Goal: Information Seeking & Learning: Find specific fact

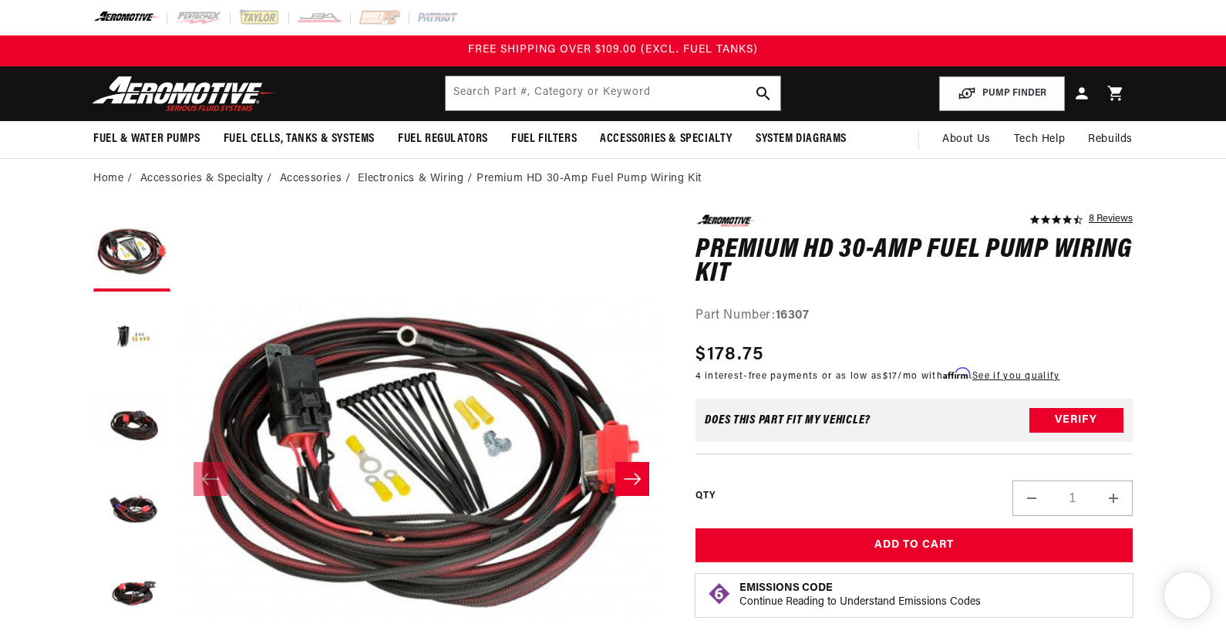
click at [500, 76] on input "text" at bounding box center [613, 93] width 335 height 34
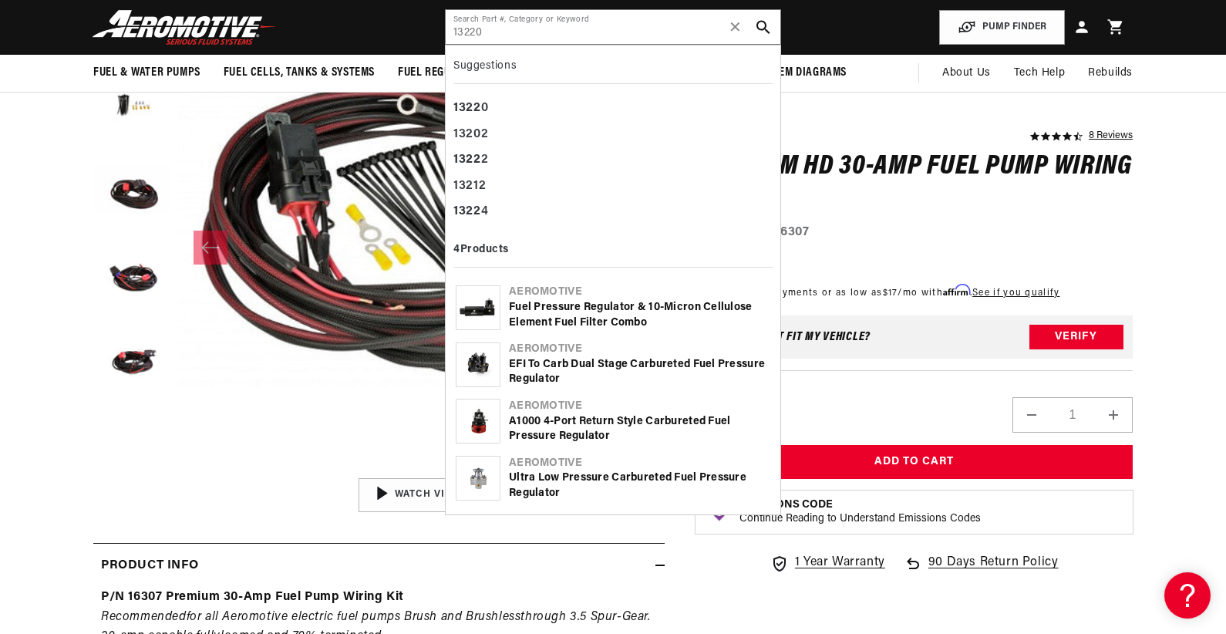
type input "13220"
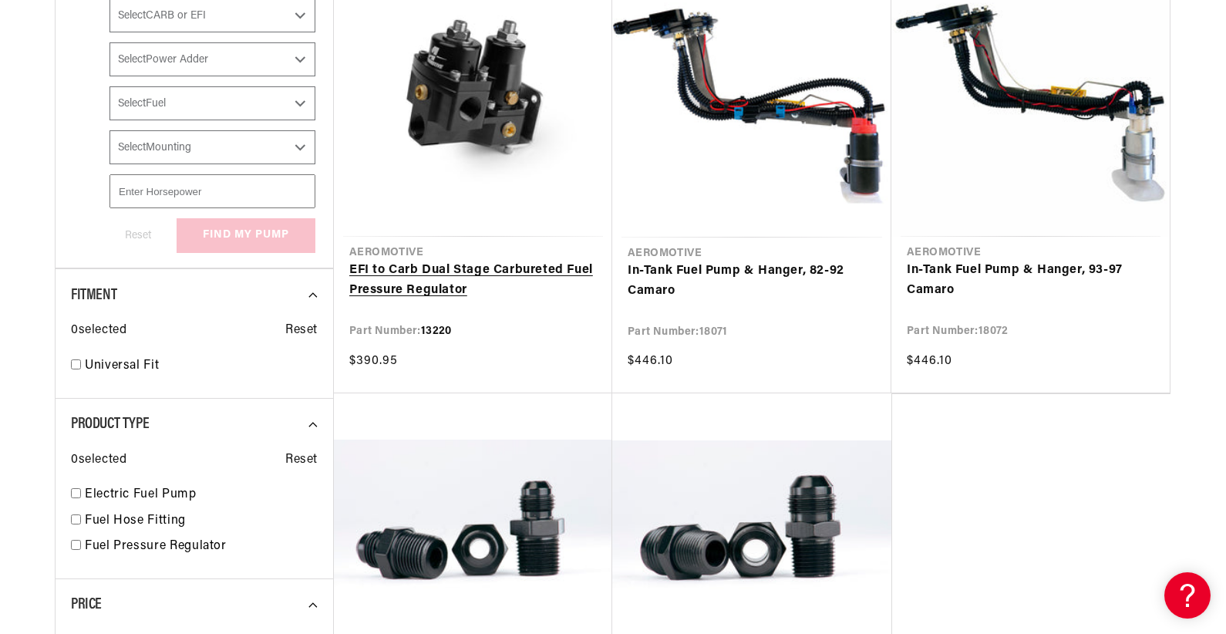
click at [403, 264] on link "EFI to Carb Dual Stage Carbureted Fuel Pressure Regulator" at bounding box center [473, 280] width 248 height 39
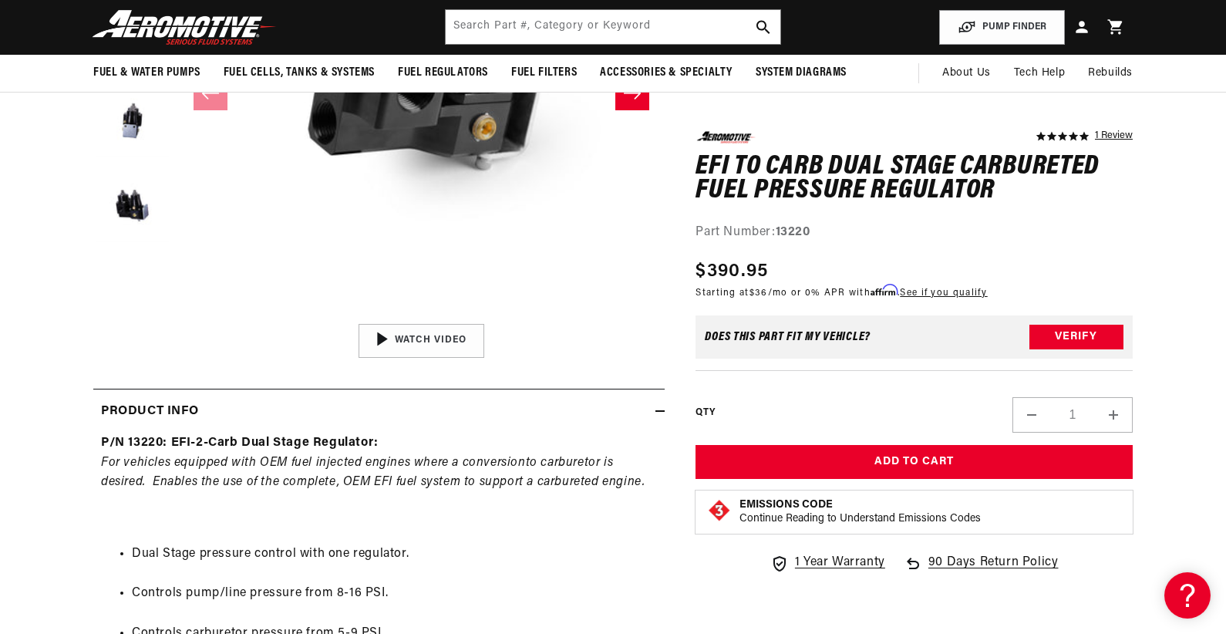
scroll to position [154, 0]
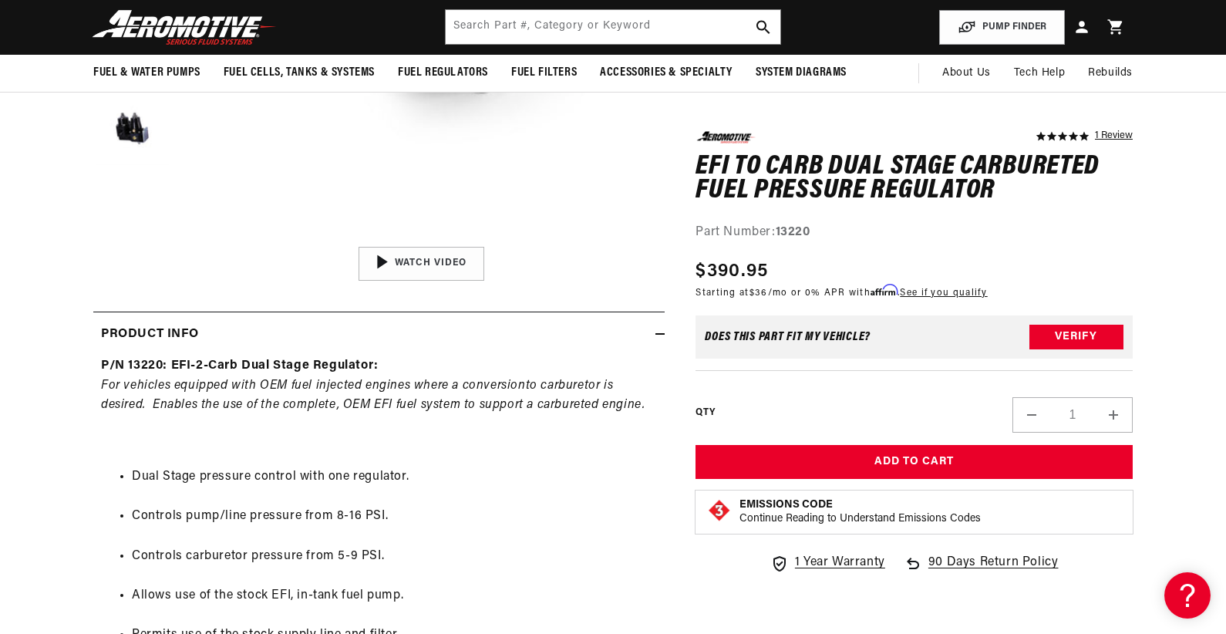
scroll to position [0, 0]
click at [524, 29] on input "text" at bounding box center [613, 27] width 335 height 34
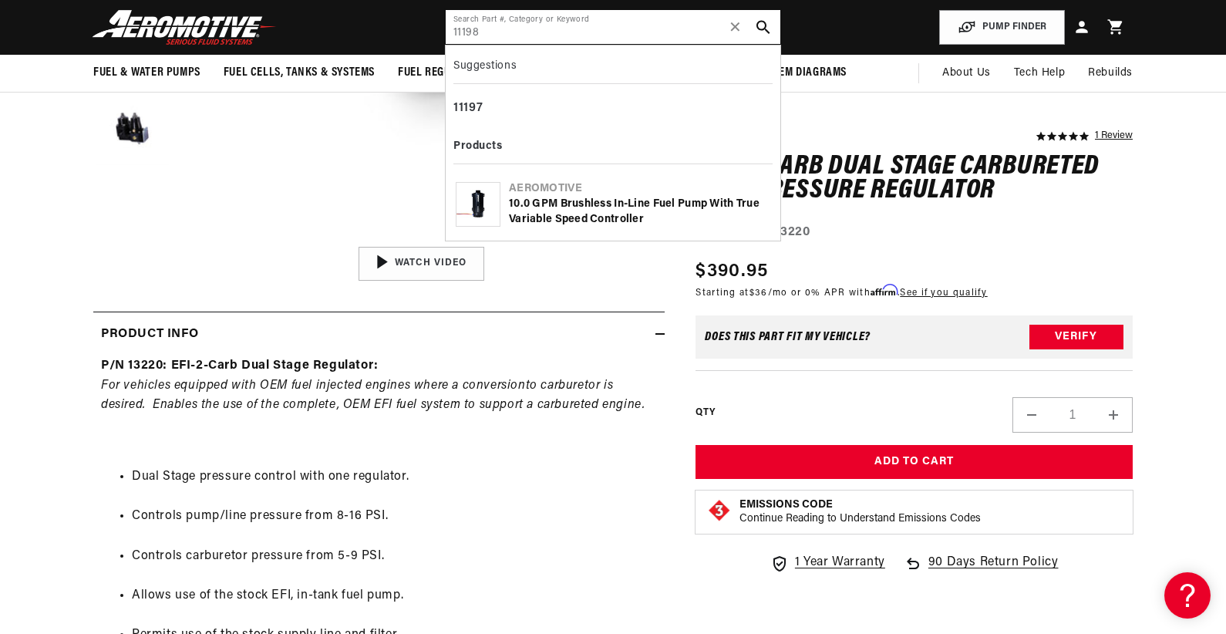
type input "11198"
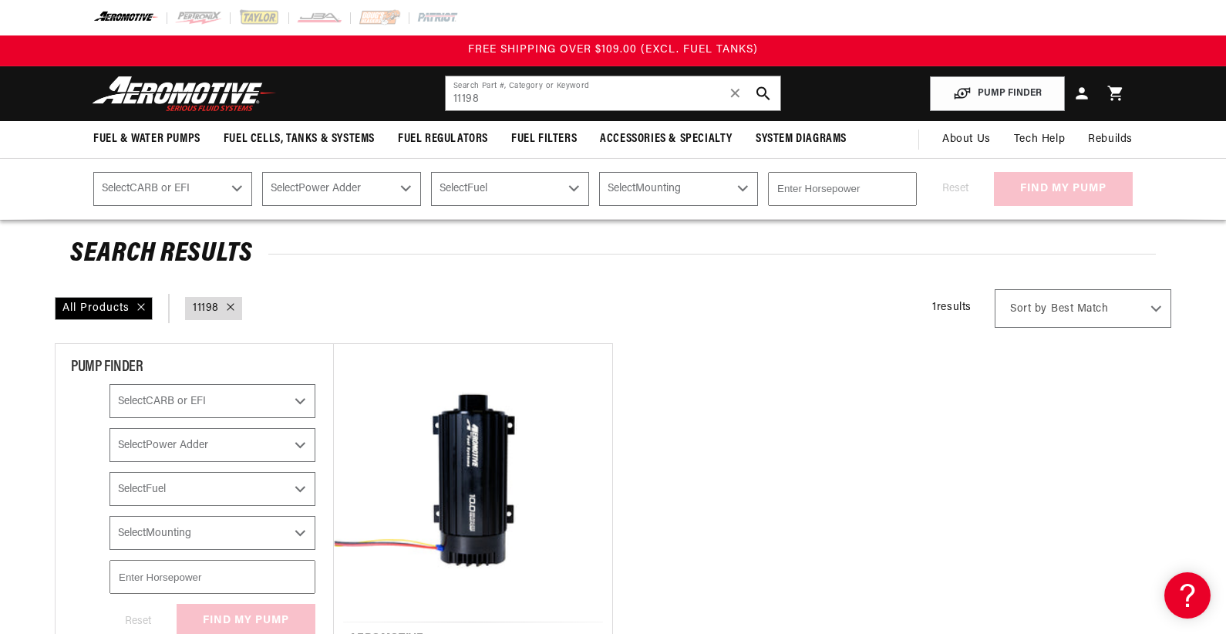
click at [680, 443] on ul "Aeromotive 10.0 GPM Brushless In-Line Fuel Pump with True Variable Speed Contro…" at bounding box center [752, 560] width 838 height 435
click at [209, 96] on img at bounding box center [184, 94] width 193 height 36
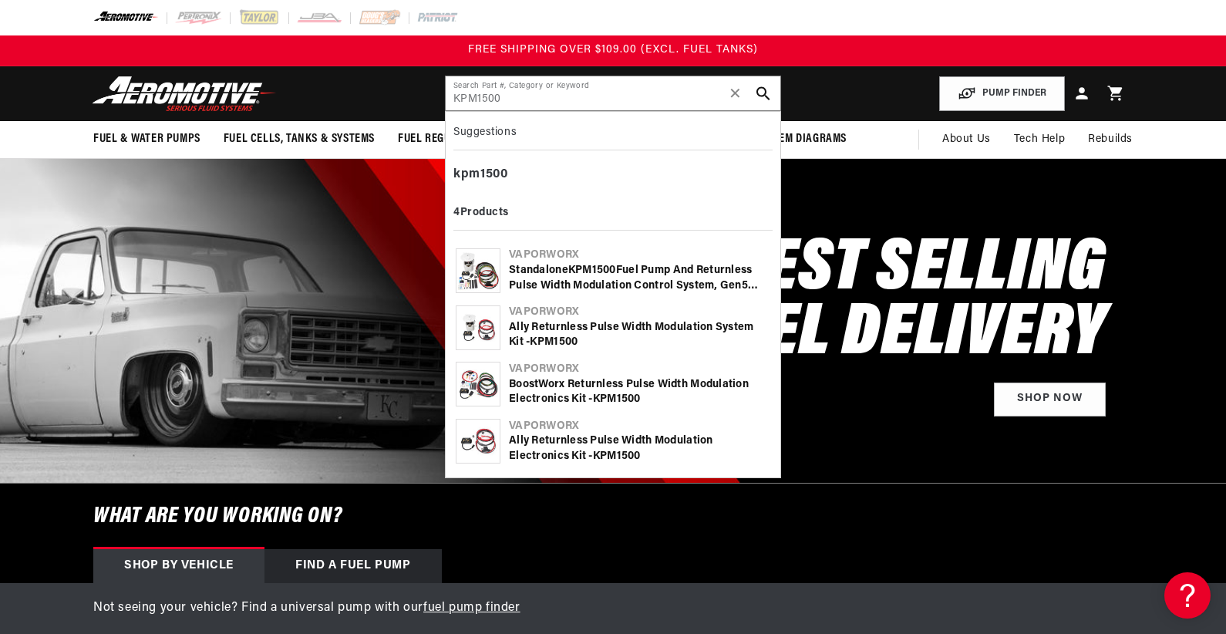
type input "KPM1500"
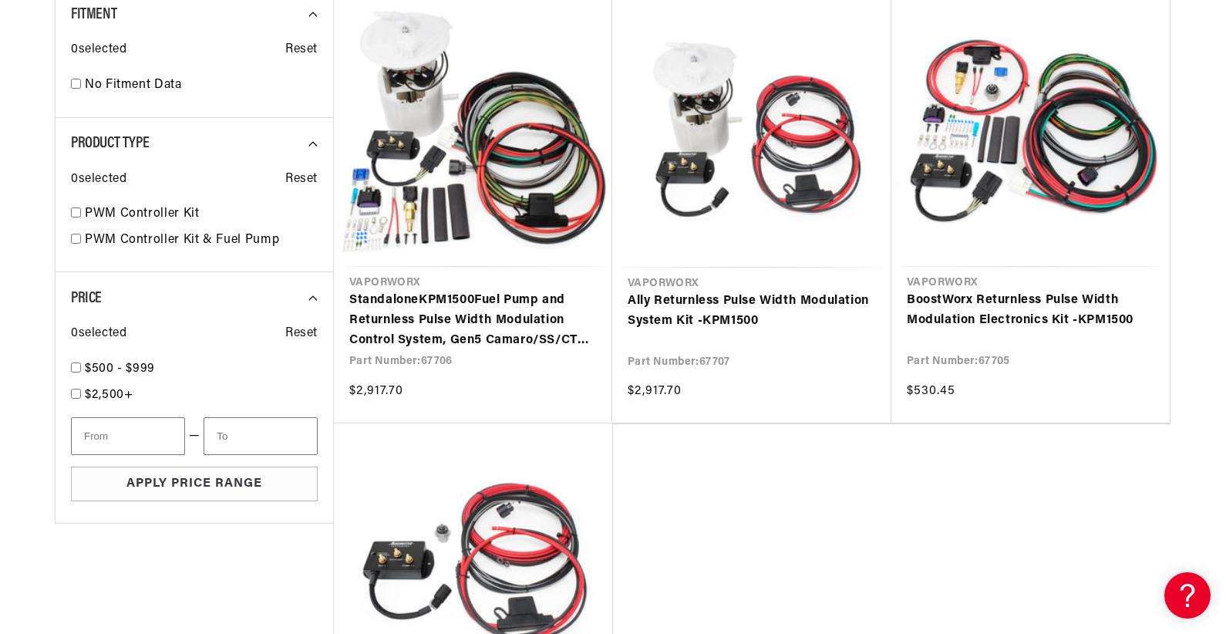
scroll to position [386, 0]
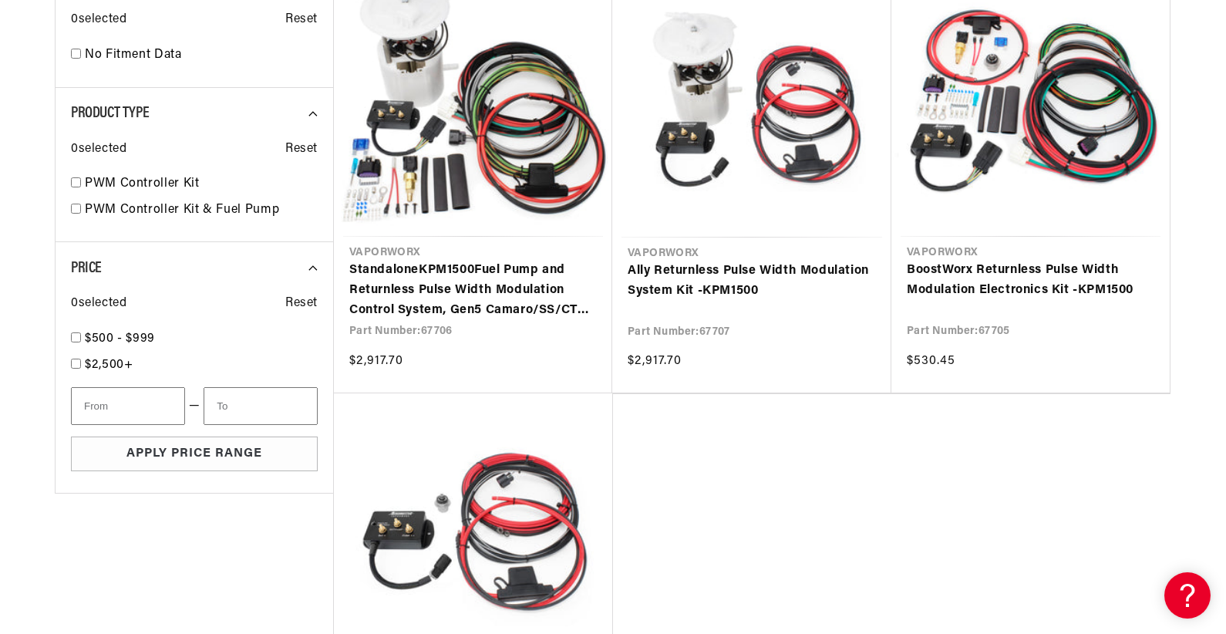
click at [801, 467] on ul "VaporWorx Standalone KPM1500 Fuel Pump and Returnless Pulse Width Modulation Co…" at bounding box center [752, 394] width 838 height 872
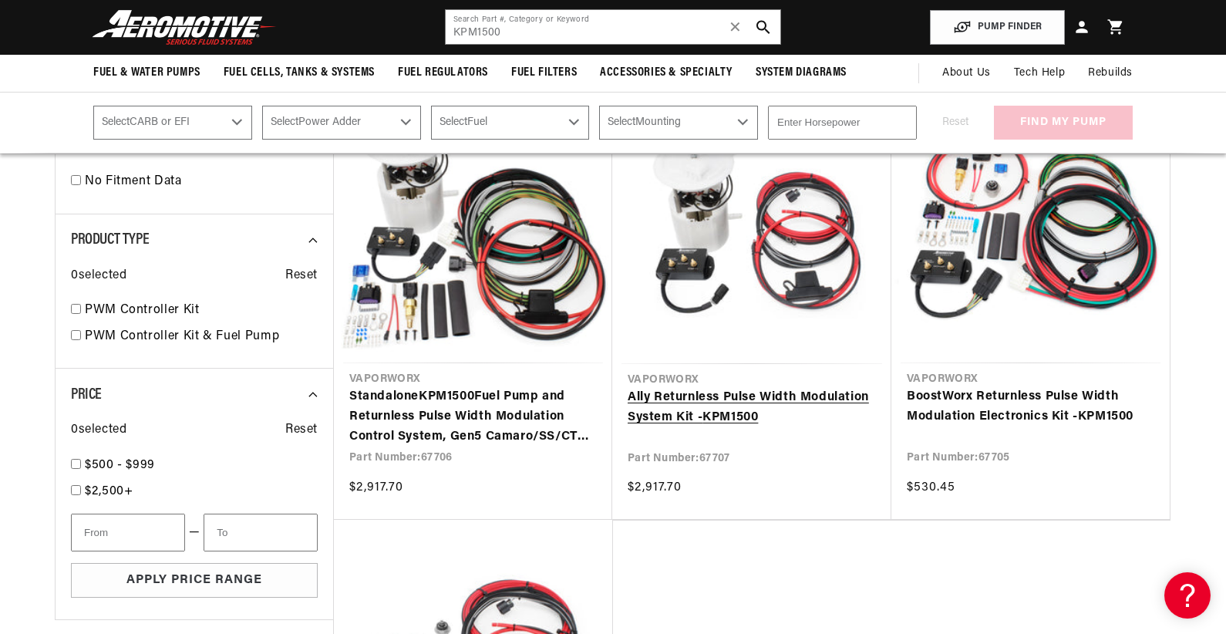
scroll to position [231, 0]
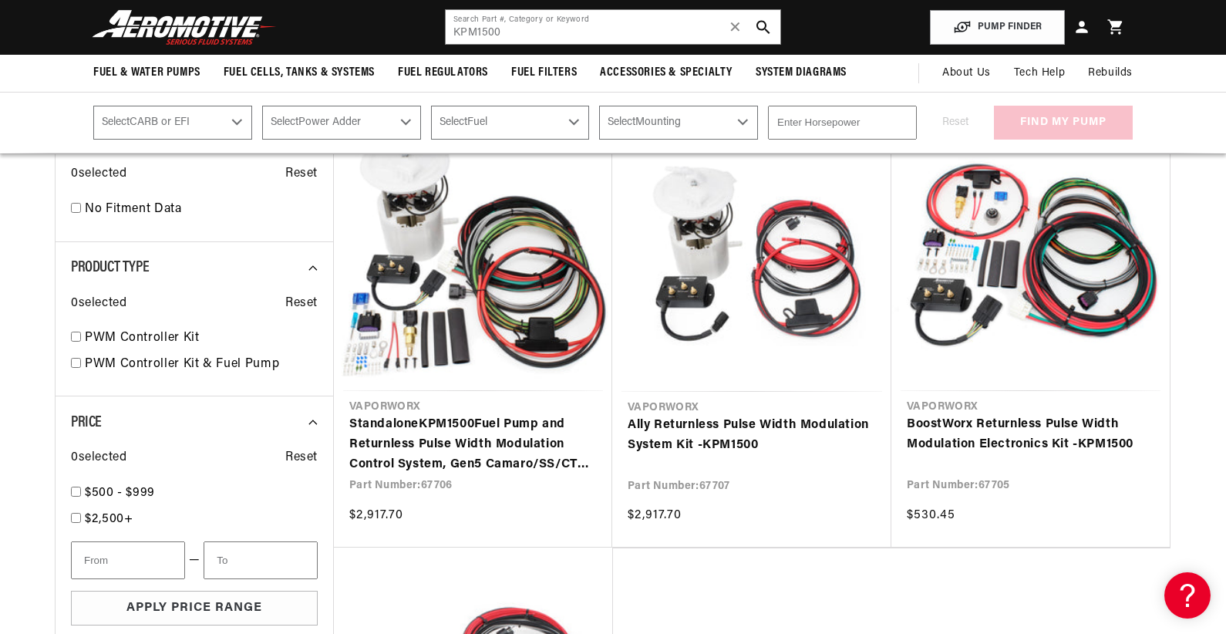
click at [879, 618] on ul "VaporWorx Standalone KPM1500 Fuel Pump and Returnless Pulse Width Modulation Co…" at bounding box center [752, 548] width 838 height 872
click at [847, 591] on ul "VaporWorx Standalone KPM1500 Fuel Pump and Returnless Pulse Width Modulation Co…" at bounding box center [752, 548] width 838 height 872
click at [879, 585] on ul "VaporWorx Standalone KPM1500 Fuel Pump and Returnless Pulse Width Modulation Co…" at bounding box center [752, 548] width 838 height 872
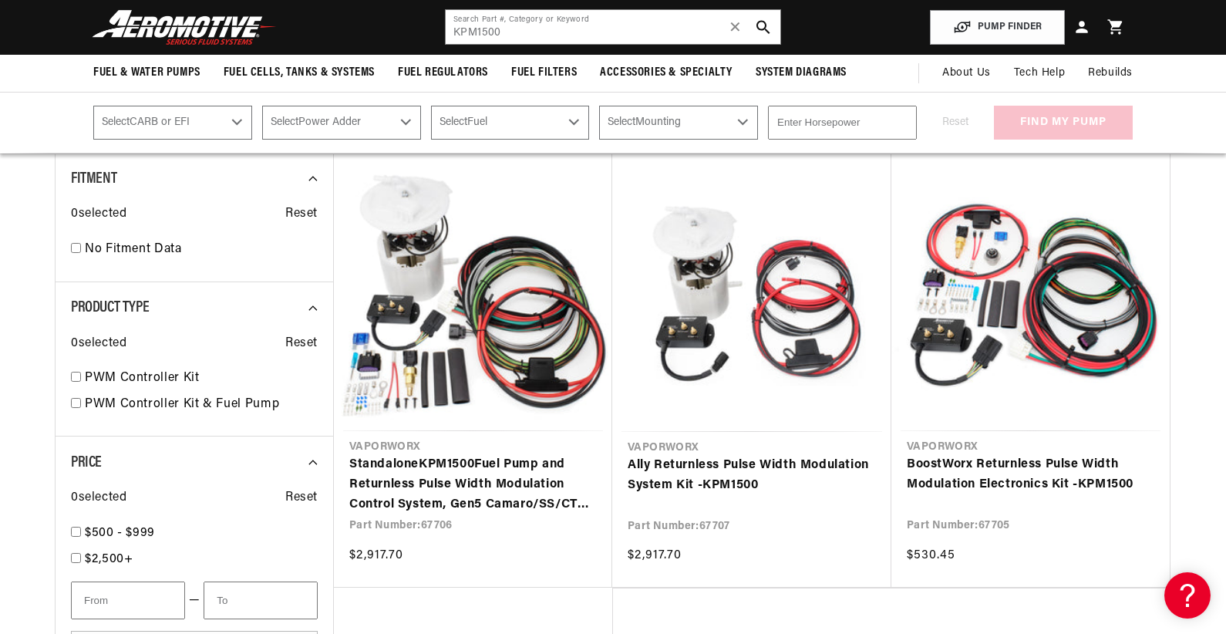
scroll to position [154, 0]
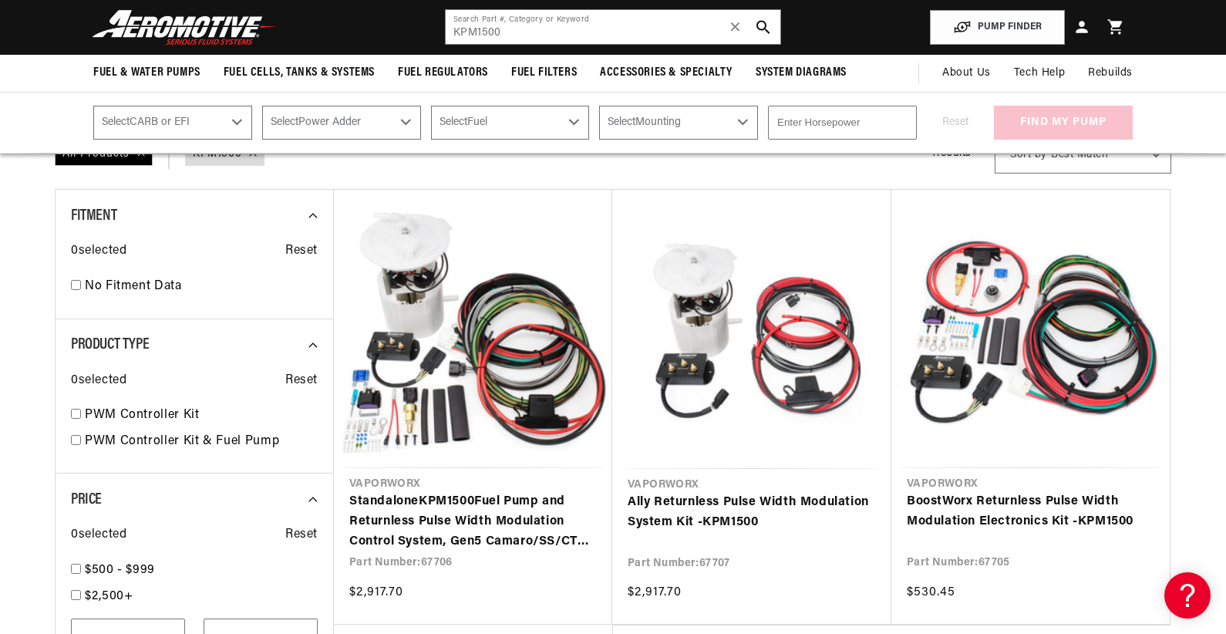
click at [844, 621] on ul "VaporWorx Standalone KPM1500 Fuel Pump and Returnless Pulse Width Modulation Co…" at bounding box center [752, 625] width 838 height 872
click at [420, 496] on link "Standalone KPM1500 Fuel Pump and Returnless Pulse Width Modulation Control Syst…" at bounding box center [473, 521] width 248 height 59
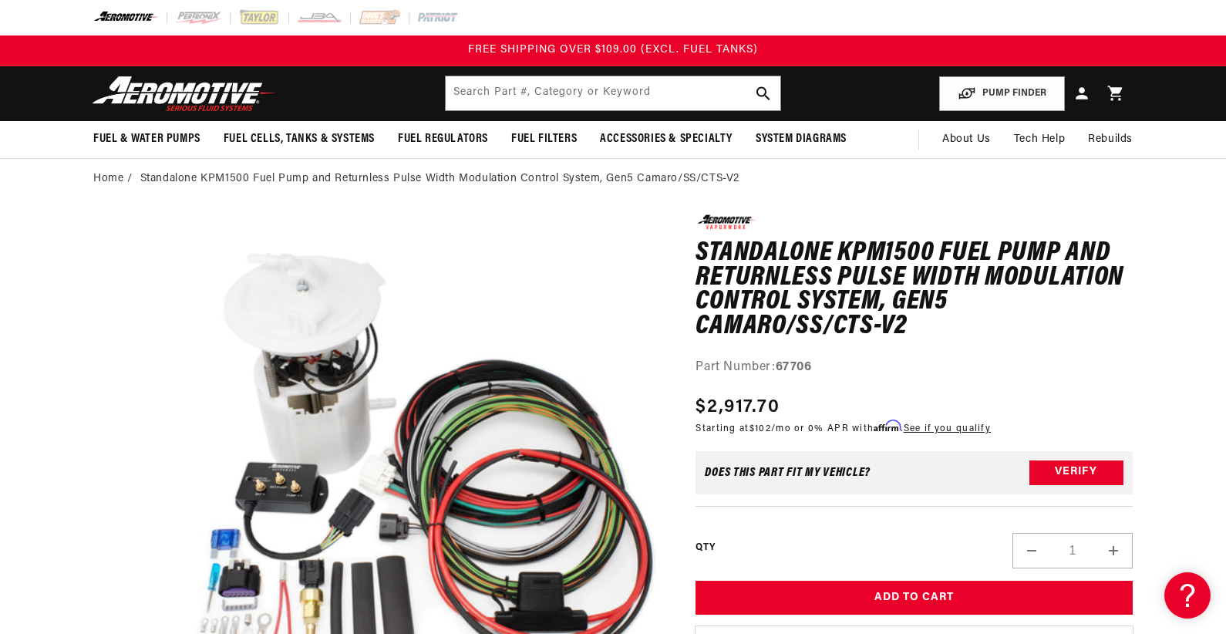
scroll to position [77, 0]
